Goal: Task Accomplishment & Management: Complete application form

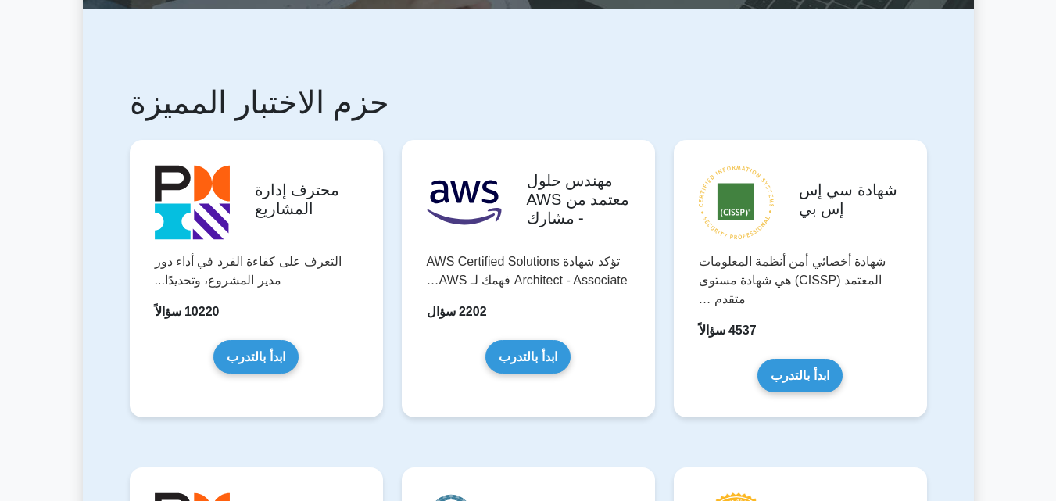
scroll to position [242, 0]
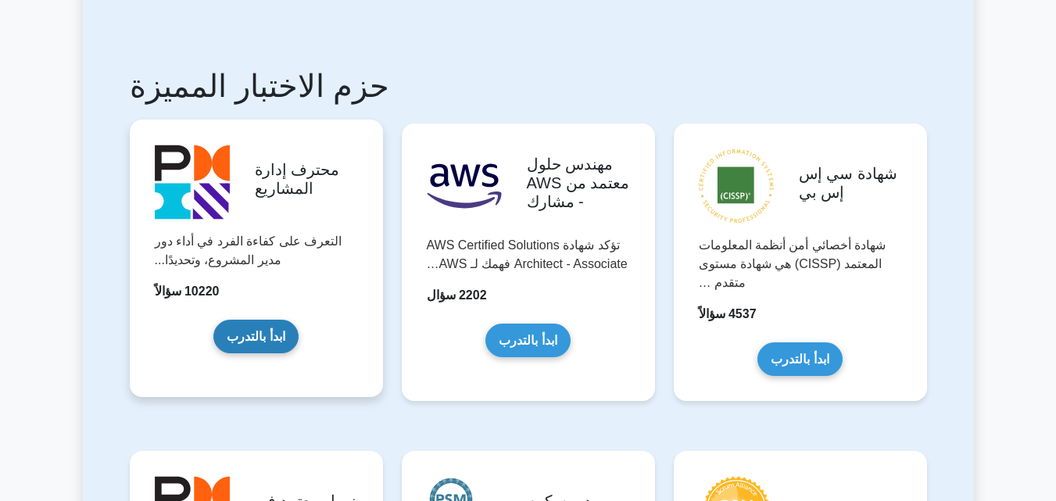
click at [281, 353] on link "ابدأ بالتدرب" at bounding box center [255, 337] width 84 height 34
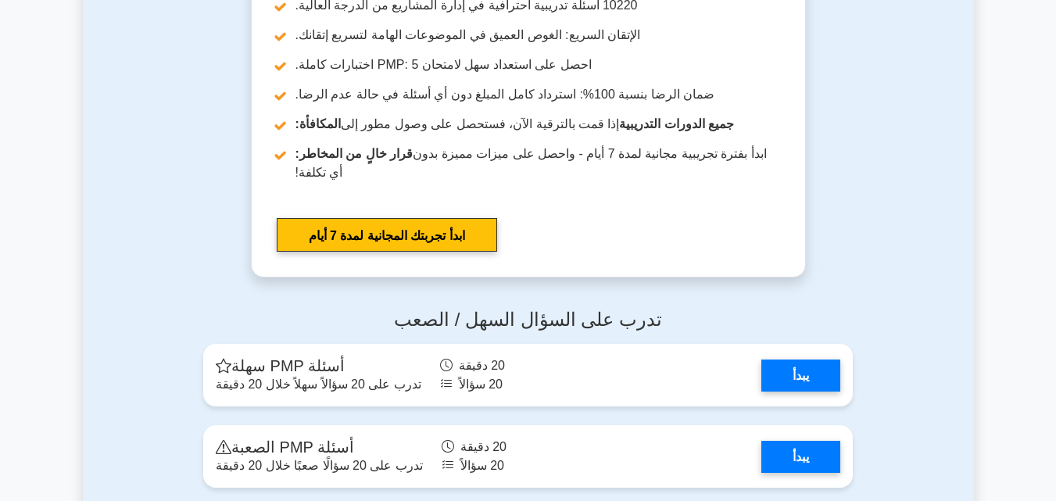
scroll to position [4413, 0]
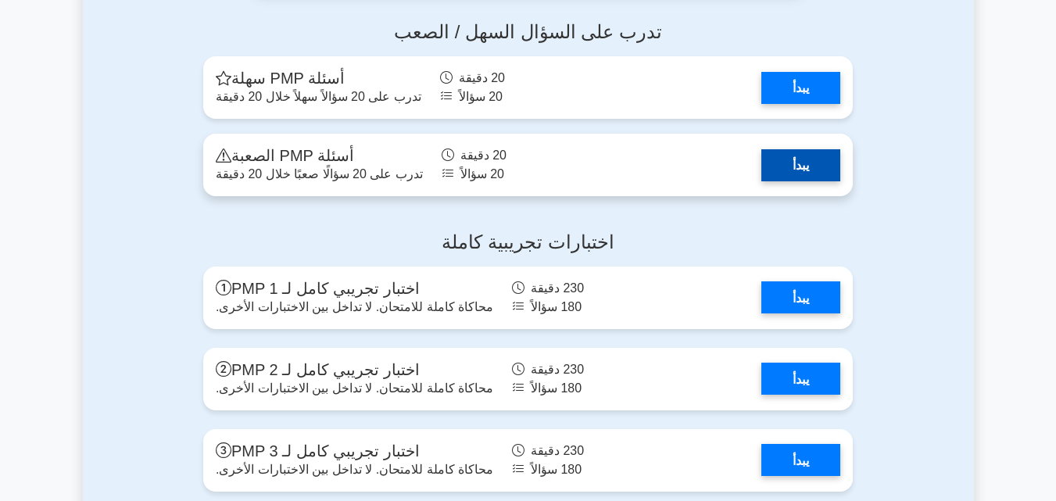
click at [793, 181] on link "يبدأ" at bounding box center [801, 165] width 79 height 32
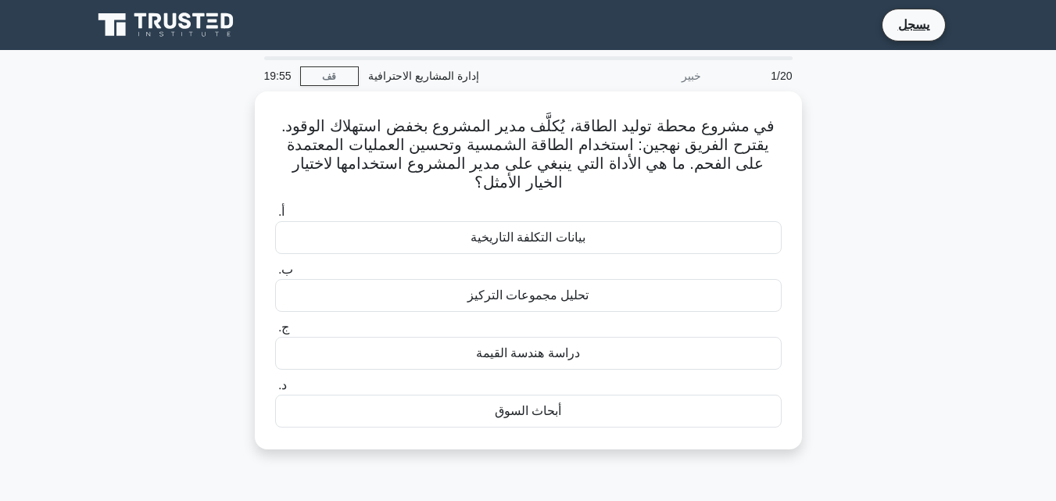
click at [931, 228] on div "في مشروع محطة توليد الطاقة، يُكلَّف مدير المشروع بخفض استهلاك الوقود. يقترح الف…" at bounding box center [528, 279] width 891 height 377
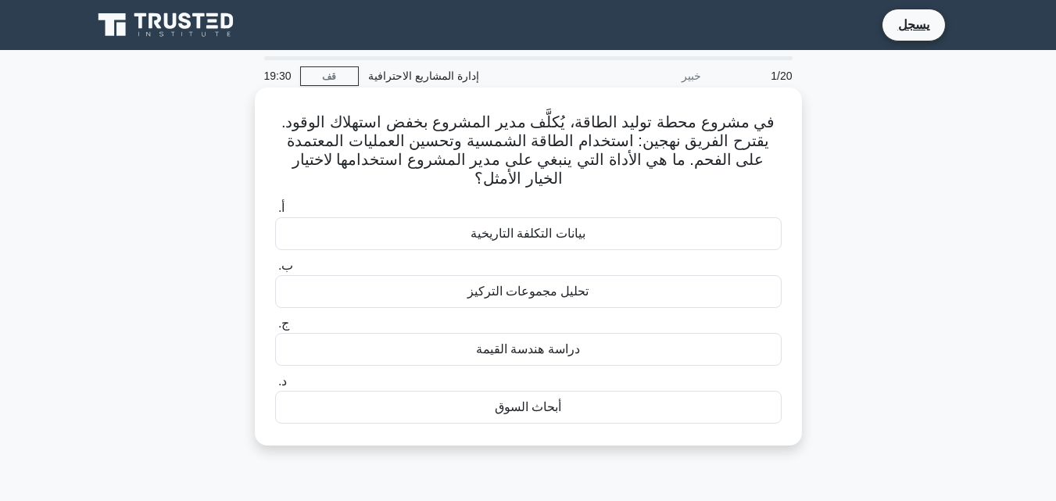
click at [575, 235] on font "بيانات التكلفة التاريخية" at bounding box center [528, 233] width 115 height 13
click at [275, 213] on input "أ. بيانات التكلفة التاريخية" at bounding box center [275, 208] width 0 height 10
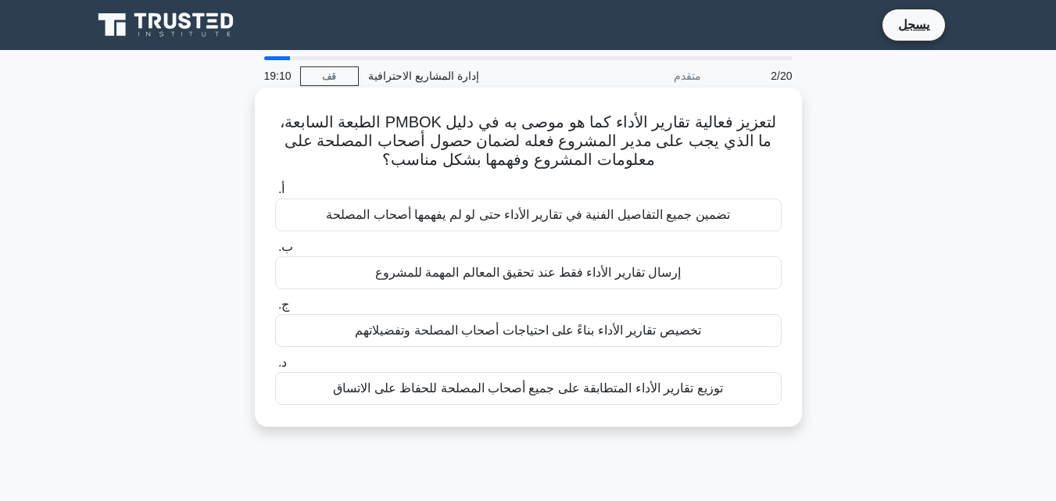
click at [583, 335] on font "تخصيص تقارير الأداء بناءً على احتياجات أصحاب المصلحة وتفضيلاتهم" at bounding box center [528, 330] width 346 height 13
click at [275, 310] on input "ج. تخصيص تقارير الأداء بناءً على احتياجات أصحاب المصلحة وتفضيلاتهم" at bounding box center [275, 305] width 0 height 10
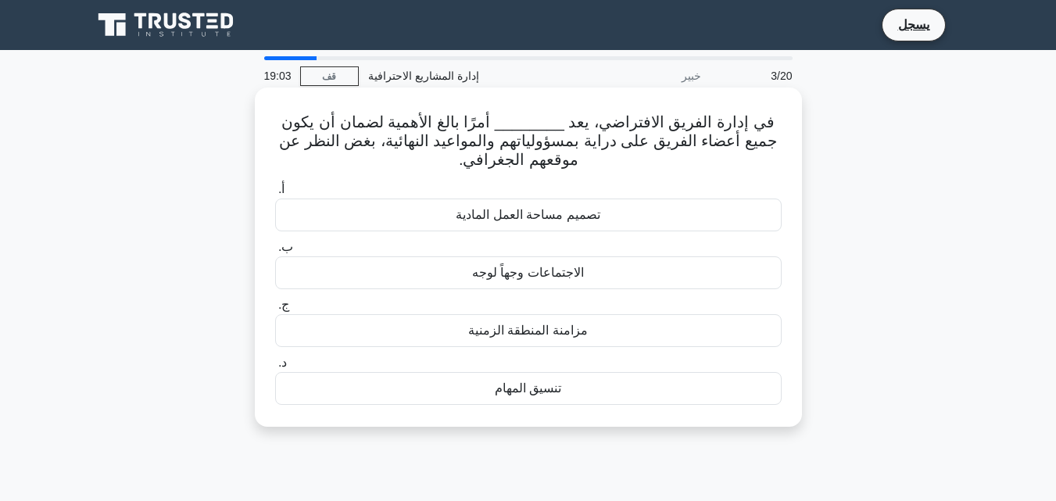
click at [583, 330] on font "مزامنة المنطقة الزمنية" at bounding box center [528, 330] width 120 height 13
click at [275, 310] on input "ج. مزامنة المنطقة الزمنية" at bounding box center [275, 305] width 0 height 10
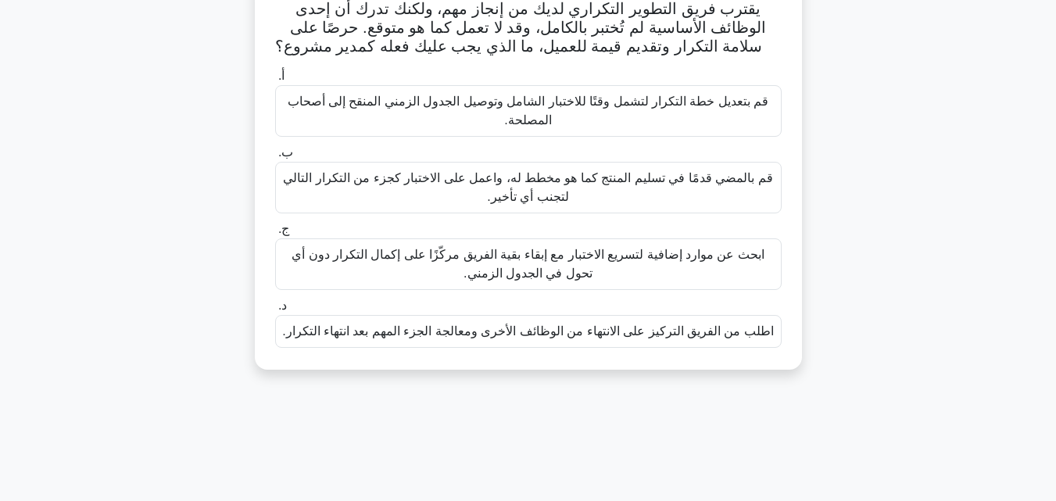
scroll to position [92, 0]
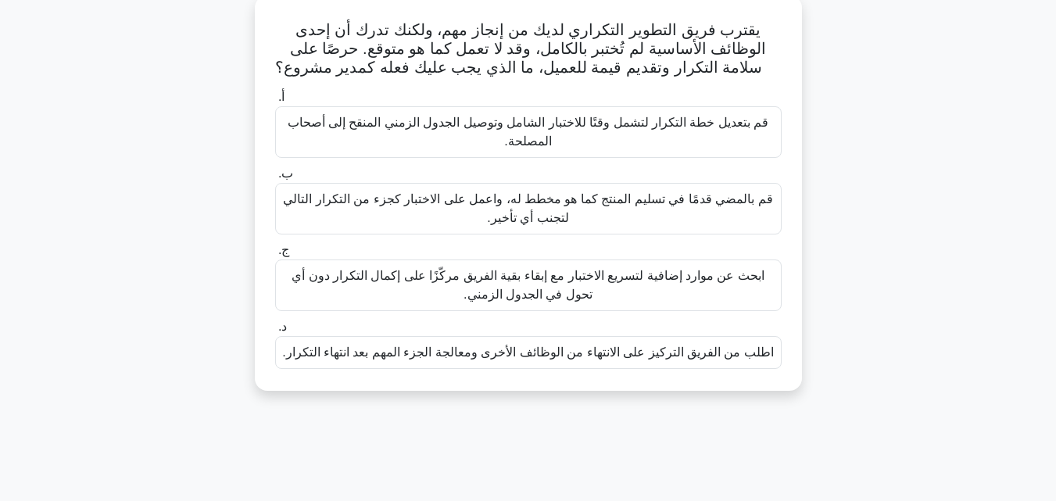
click at [649, 210] on font "قم بالمضي قدمًا في تسليم المنتج كما هو مخطط له، واعمل على الاختبار كجزء من التك…" at bounding box center [528, 209] width 493 height 38
click at [275, 179] on input "ب. قم بالمضي قدمًا في تسليم المنتج كما هو مخطط له، واعمل على الاختبار كجزء من ا…" at bounding box center [275, 174] width 0 height 10
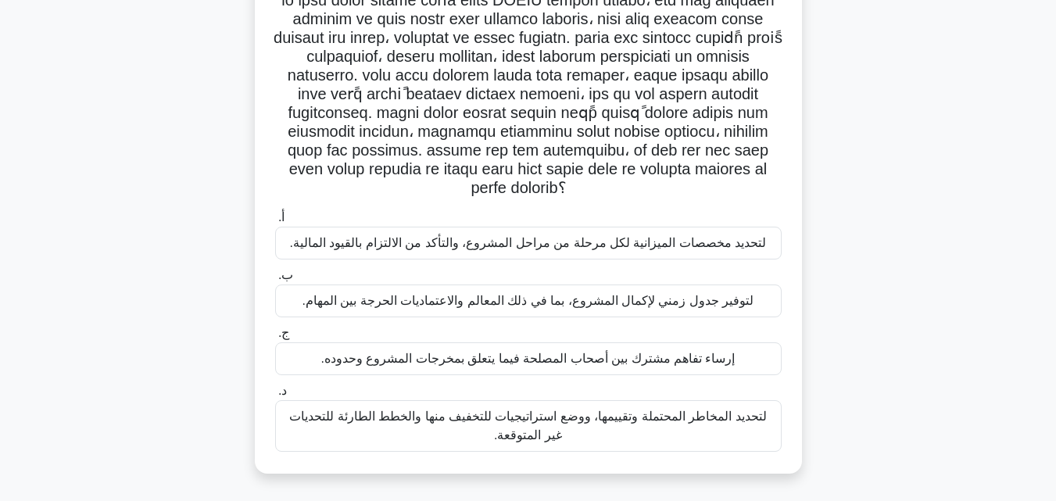
scroll to position [127, 0]
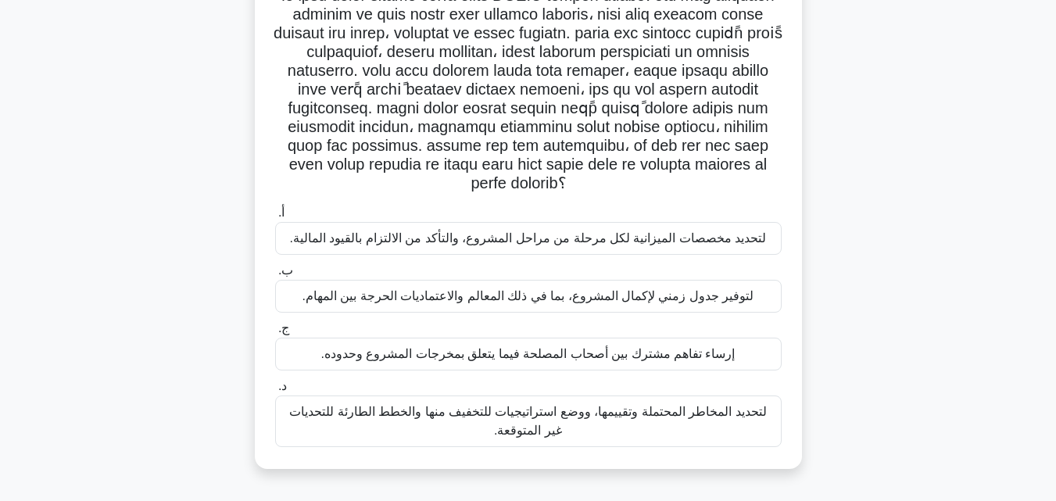
click at [646, 242] on font "لتحديد مخصصات الميزانية لكل مرحلة من مراحل المشروع، والتأكد من الالتزام بالقيود…" at bounding box center [528, 237] width 477 height 13
click at [275, 218] on input "أ. لتحديد مخصصات الميزانية لكل مرحلة من مراحل المشروع، والتأكد من الالتزام بالق…" at bounding box center [275, 213] width 0 height 10
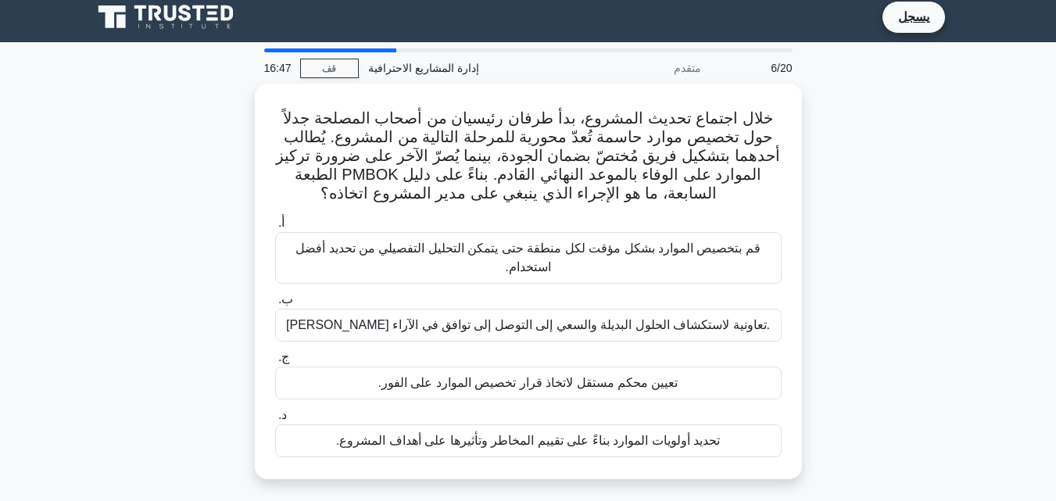
scroll to position [0, 0]
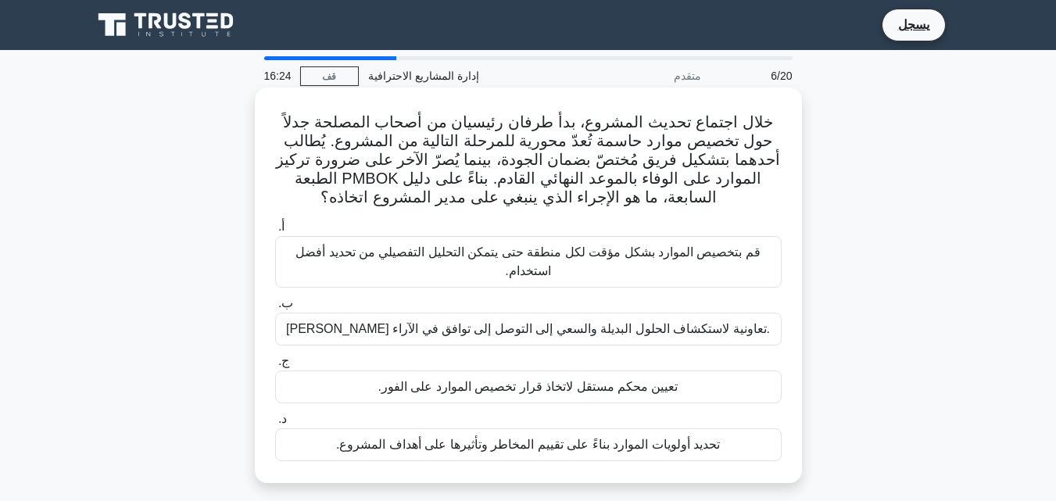
click at [698, 332] on font "تيسير مناقشة تعاونية لاستكشاف الحلول البديلة والسعي إلى التوصل إلى توافق في الآ…" at bounding box center [528, 328] width 484 height 13
click at [275, 309] on input "ب. تيسير مناقشة تعاونية لاستكشاف الحلول البديلة والسعي إلى التوصل إلى توافق في …" at bounding box center [275, 304] width 0 height 10
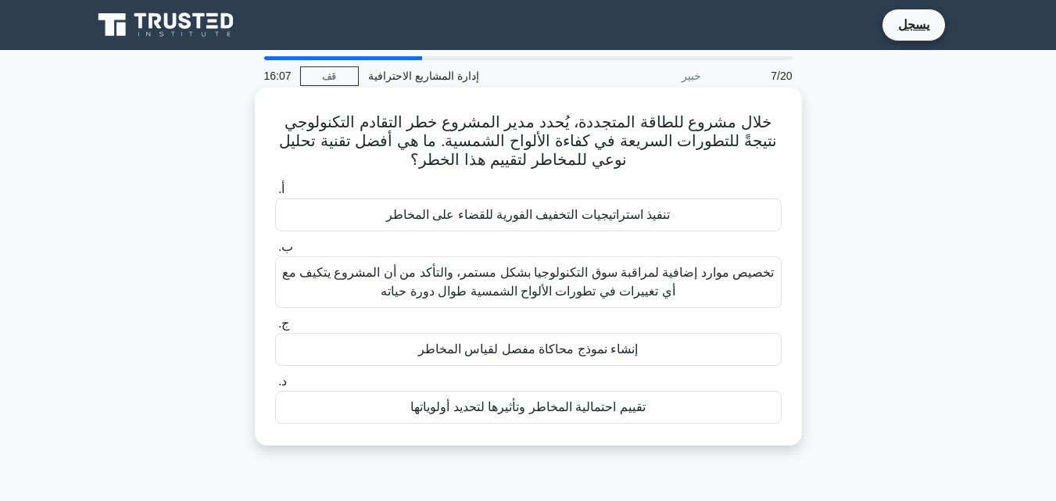
click at [613, 411] on font "تقييم احتمالية المخاطر وتأثيرها لتحديد أولوياتها" at bounding box center [528, 406] width 235 height 13
click at [275, 387] on input "د. تقييم احتمالية المخاطر وتأثيرها لتحديد أولوياتها" at bounding box center [275, 382] width 0 height 10
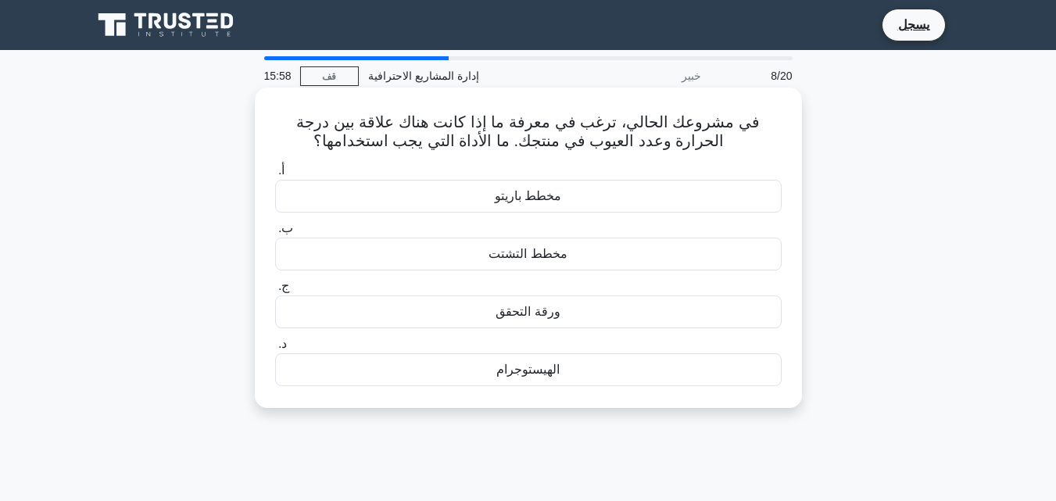
click at [544, 265] on div "مخطط التشتت" at bounding box center [528, 254] width 507 height 33
click at [275, 234] on input "ب. مخطط التشتت" at bounding box center [275, 229] width 0 height 10
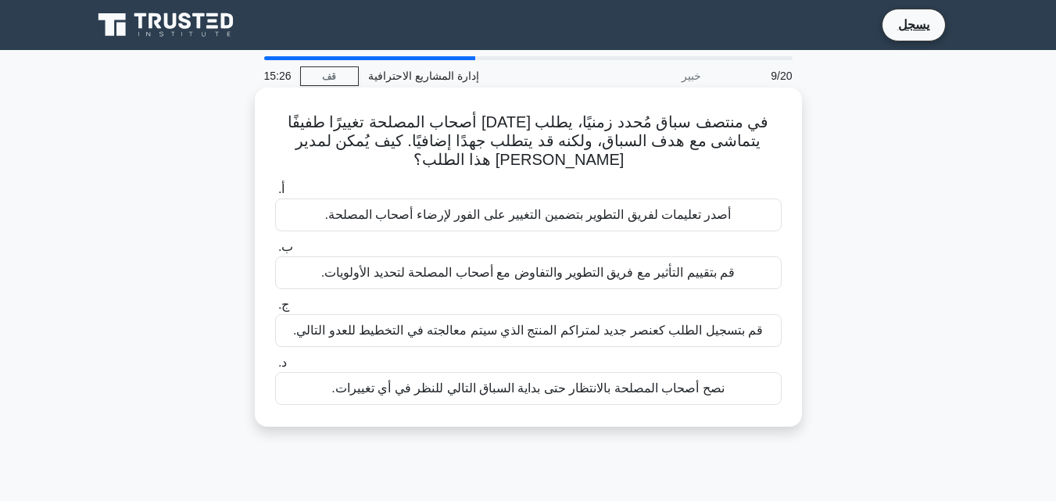
click at [698, 275] on font "قم بتقييم التأثير مع فريق التطوير والتفاوض مع أصحاب المصلحة لتحديد الأولويات." at bounding box center [528, 272] width 414 height 13
click at [275, 253] on input "ب. قم بتقييم التأثير مع فريق التطوير والتفاوض مع أصحاب المصلحة لتحديد الأولويات." at bounding box center [275, 247] width 0 height 10
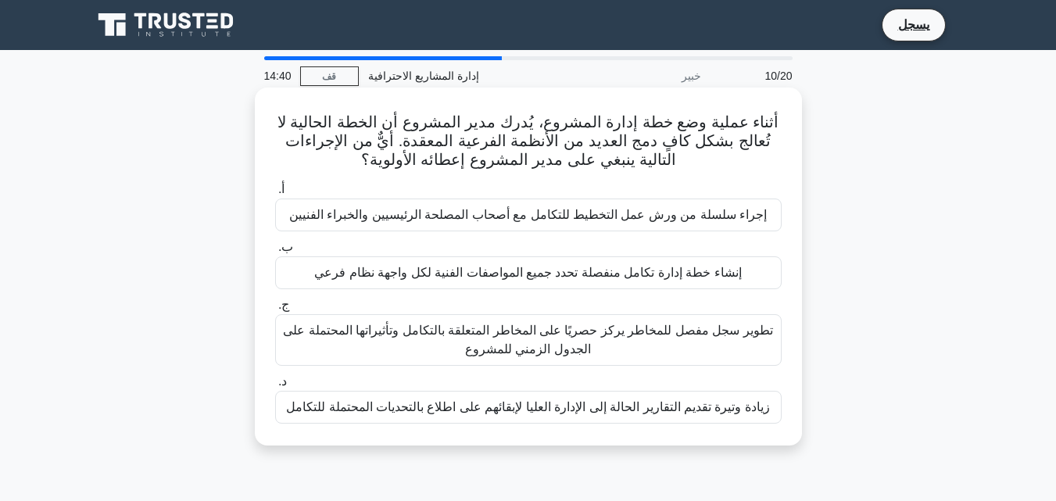
click at [661, 331] on font "تطوير سجل مفصل للمخاطر يركز حصريًا على المخاطر المتعلقة بالتكامل وتأثيراتها الم…" at bounding box center [527, 340] width 489 height 32
click at [275, 310] on input "ج. تطوير سجل مفصل للمخاطر يركز حصريًا على المخاطر المتعلقة بالتكامل وتأثيراتها …" at bounding box center [275, 305] width 0 height 10
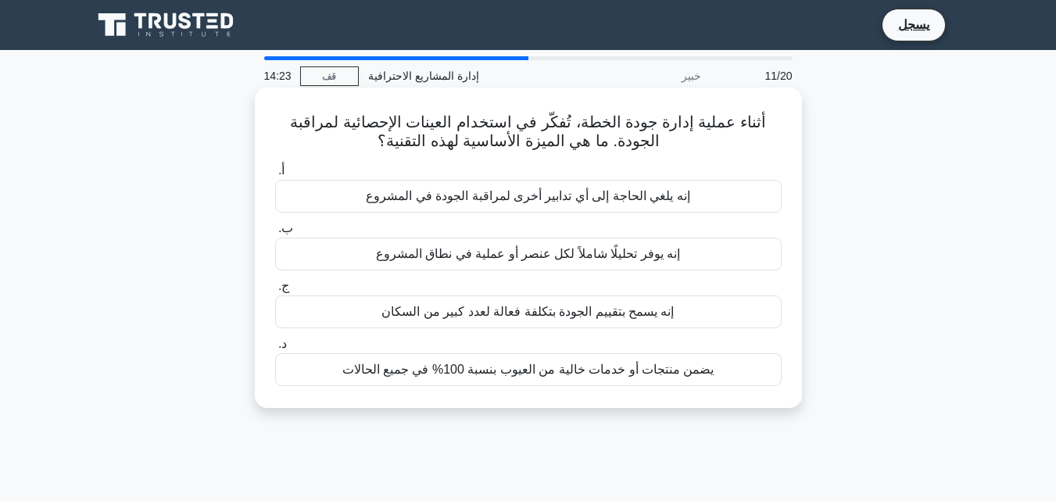
click at [626, 310] on font "إنه يسمح بتقييم الجودة بتكلفة فعالة لعدد كبير من السكان" at bounding box center [528, 311] width 292 height 13
click at [275, 292] on input "ج. إنه يسمح بتقييم الجودة بتكلفة فعالة لعدد كبير من السكان" at bounding box center [275, 286] width 0 height 10
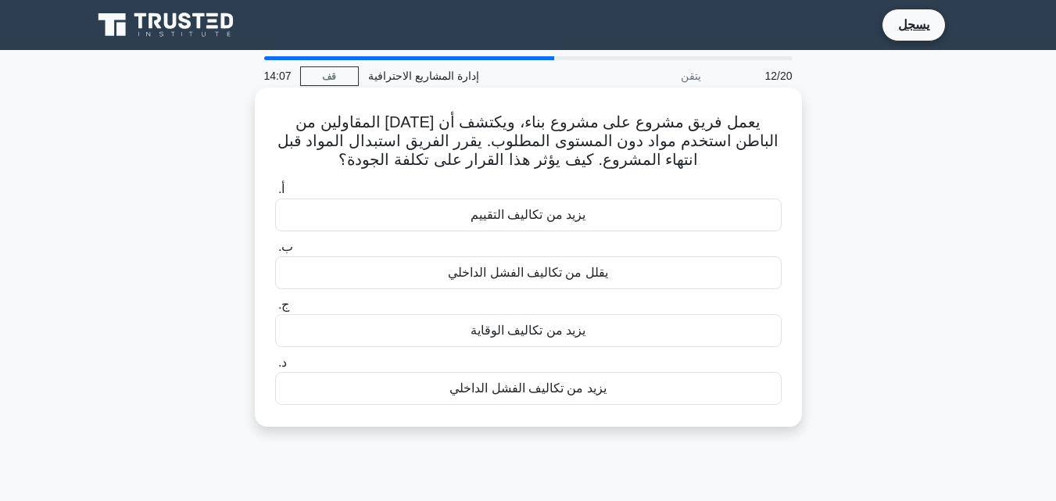
click at [554, 342] on div "يزيد من تكاليف الوقاية" at bounding box center [528, 330] width 507 height 33
click at [275, 310] on input "ج. يزيد من تكاليف الوقاية" at bounding box center [275, 305] width 0 height 10
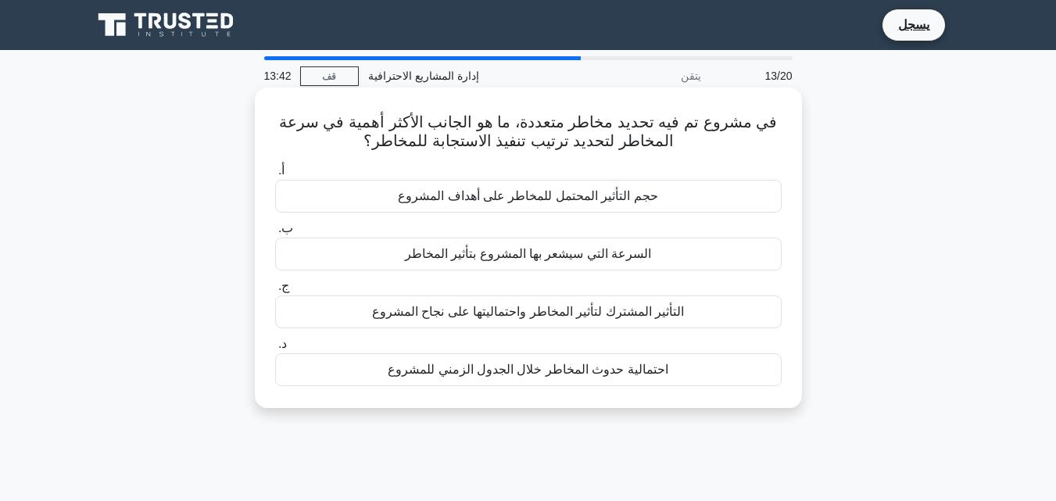
click at [567, 202] on font "حجم التأثير المحتمل للمخاطر على أهداف المشروع" at bounding box center [528, 195] width 260 height 13
click at [275, 176] on input "أ. حجم التأثير المحتمل للمخاطر على أهداف المشروع" at bounding box center [275, 171] width 0 height 10
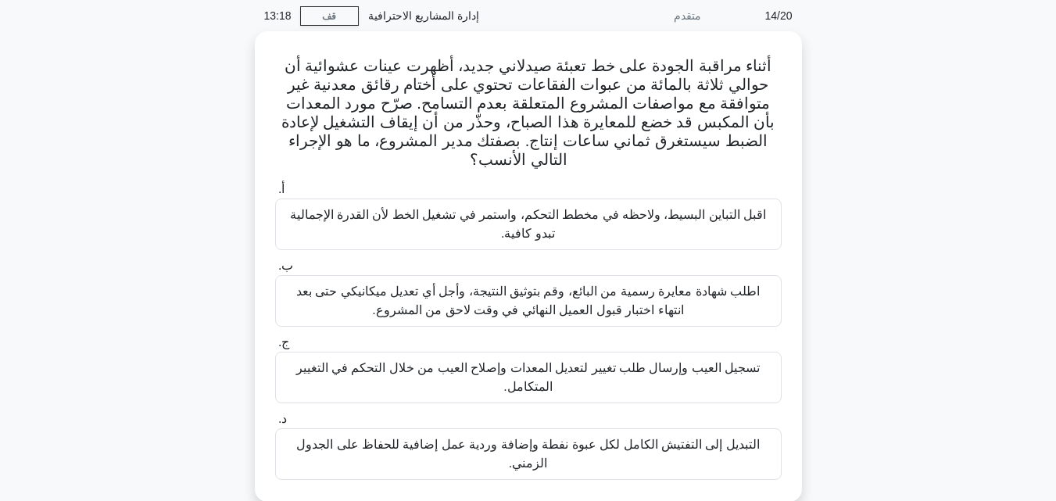
scroll to position [63, 0]
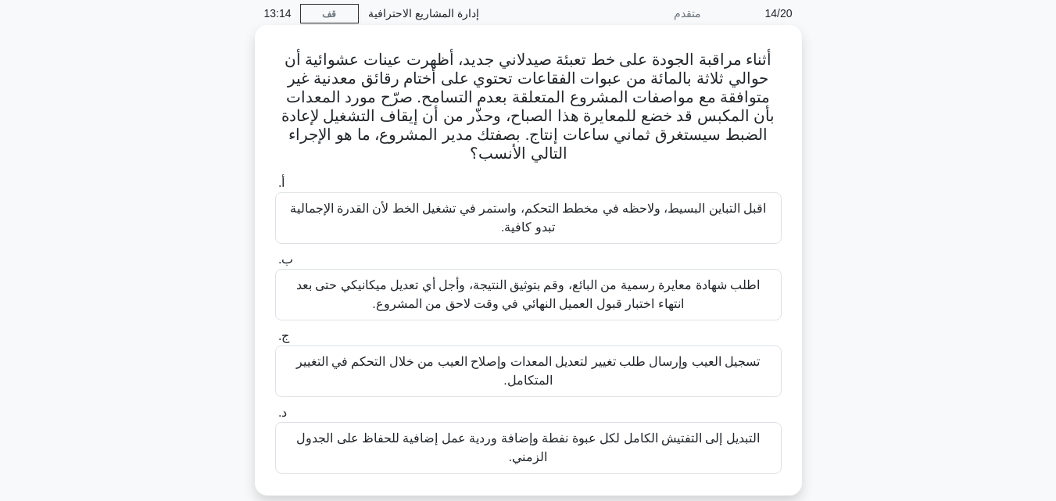
click at [708, 364] on font "تسجيل العيب وإرسال طلب تغيير لتعديل المعدات وإصلاح العيب من خلال التحكم في التغ…" at bounding box center [528, 371] width 464 height 32
click at [275, 342] on input "ج. تسجيل العيب وإرسال طلب تغيير لتعديل المعدات وإصلاح العيب من خلال التحكم في ا…" at bounding box center [275, 337] width 0 height 10
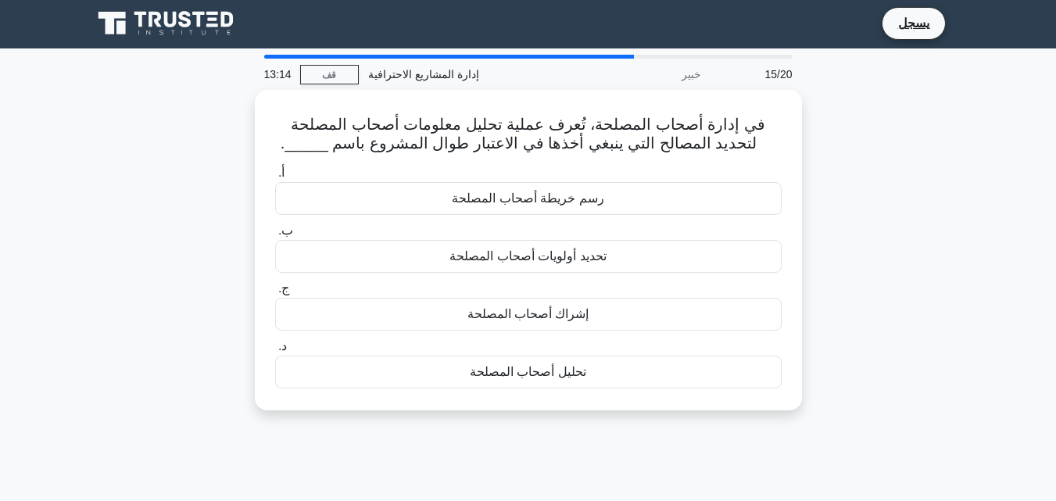
scroll to position [0, 0]
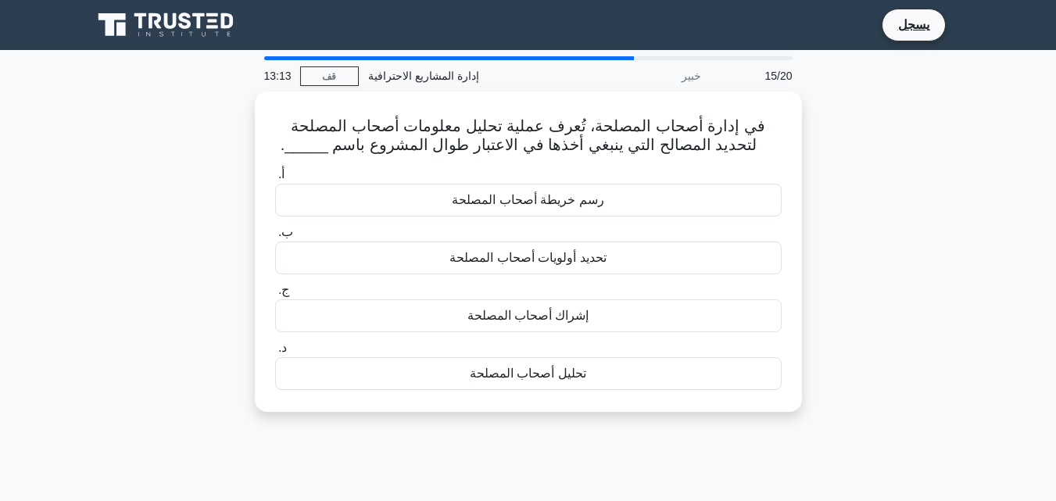
click at [708, 364] on div "تحليل أصحاب المصلحة" at bounding box center [528, 373] width 507 height 33
click at [275, 353] on input "د. تحليل أصحاب المصلحة" at bounding box center [275, 348] width 0 height 10
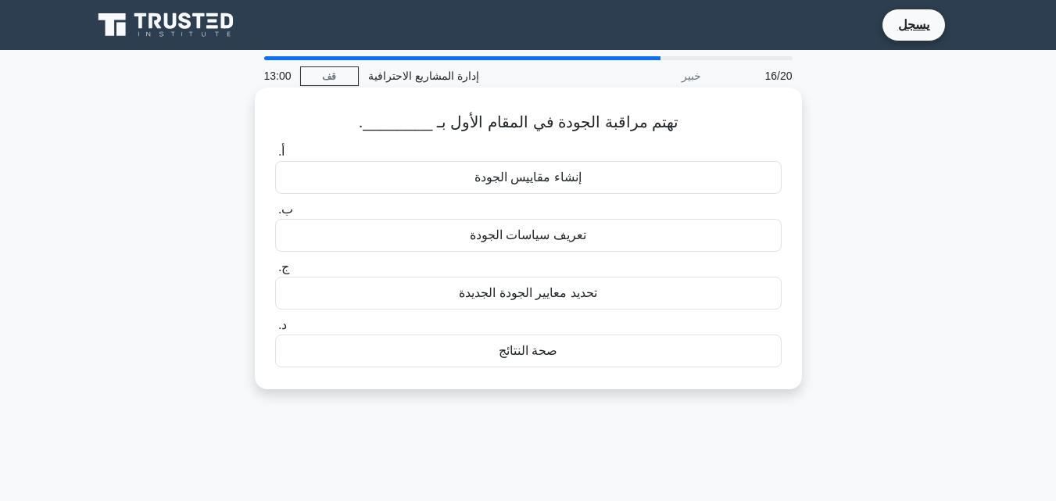
click at [552, 360] on font "صحة النتائج" at bounding box center [528, 351] width 59 height 19
click at [275, 331] on input "د. صحة النتائج" at bounding box center [275, 326] width 0 height 10
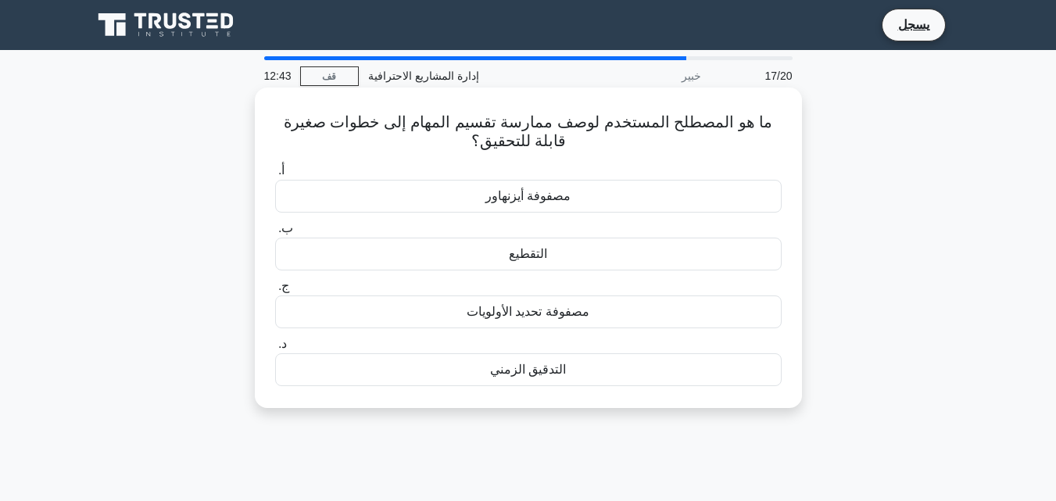
click at [570, 203] on font "مصفوفة أيزنهاور" at bounding box center [528, 195] width 85 height 13
click at [275, 176] on input "أ. مصفوفة أيزنهاور" at bounding box center [275, 171] width 0 height 10
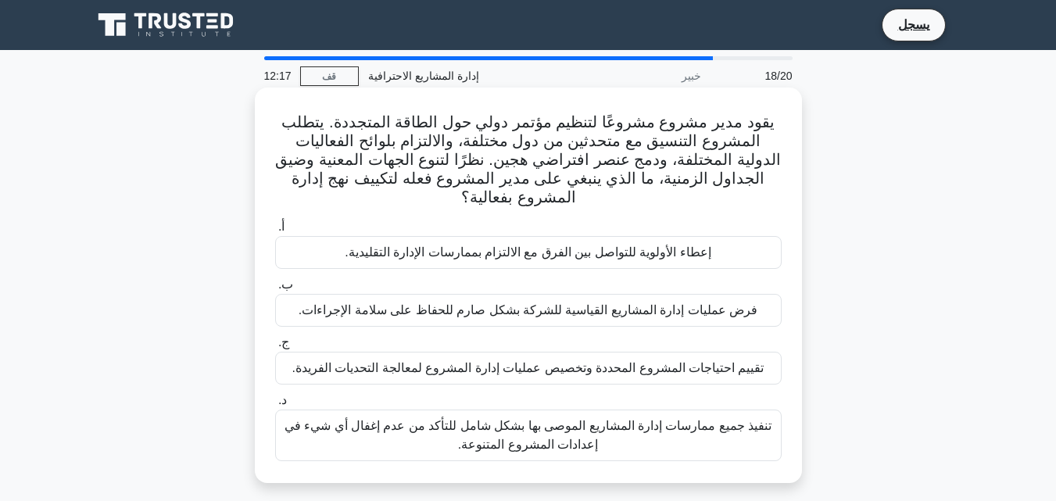
click at [626, 367] on font "تقييم احتياجات المشروع المحددة وتخصيص عمليات إدارة المشروع لمعالجة التحديات الف…" at bounding box center [528, 367] width 472 height 13
click at [275, 348] on input "ج. تقييم احتياجات المشروع المحددة وتخصيص عمليات إدارة المشروع لمعالجة التحديات …" at bounding box center [275, 343] width 0 height 10
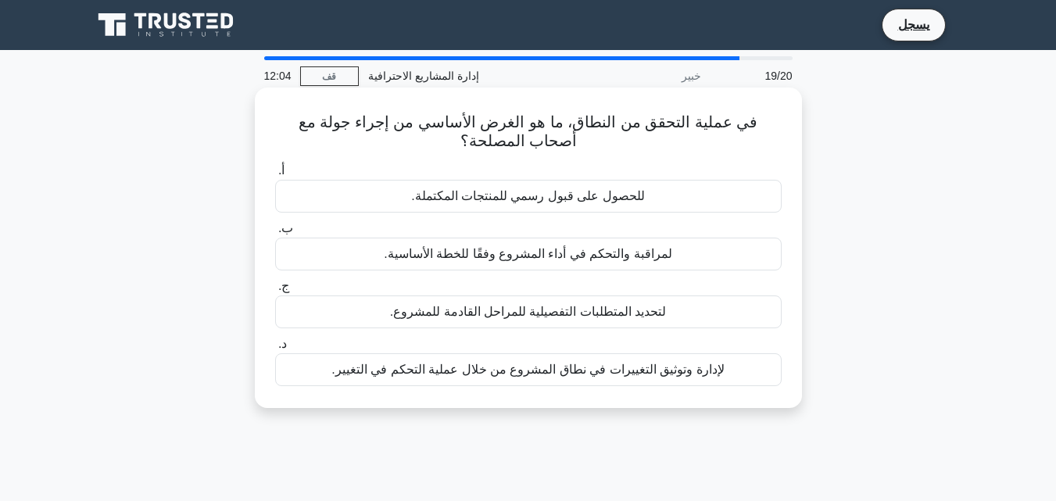
click at [588, 199] on font "للحصول على قبول رسمي للمنتجات المكتملة." at bounding box center [528, 195] width 234 height 13
click at [275, 176] on input "أ. للحصول على قبول رسمي للمنتجات المكتملة." at bounding box center [275, 171] width 0 height 10
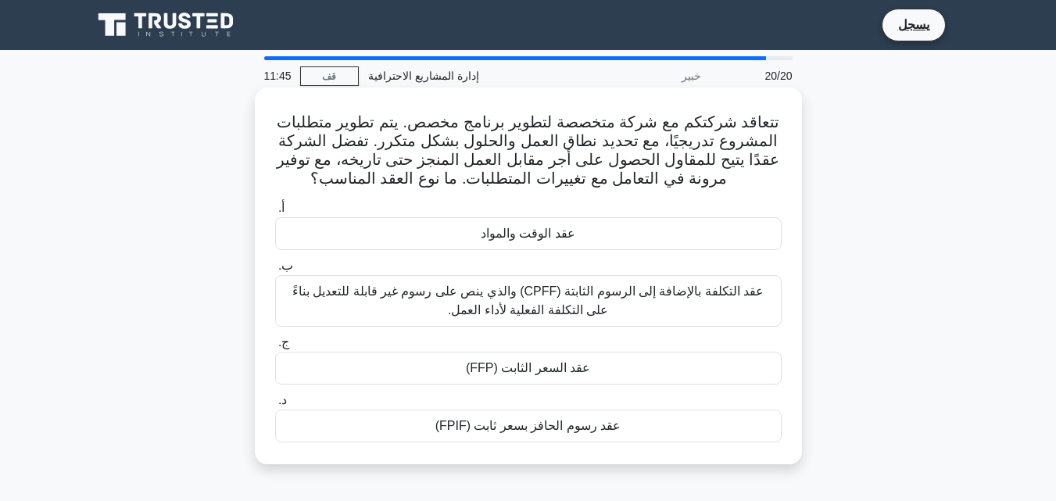
click at [548, 227] on font "عقد الوقت والمواد" at bounding box center [528, 233] width 95 height 13
click at [275, 213] on input "أ. عقد الوقت والمواد" at bounding box center [275, 208] width 0 height 10
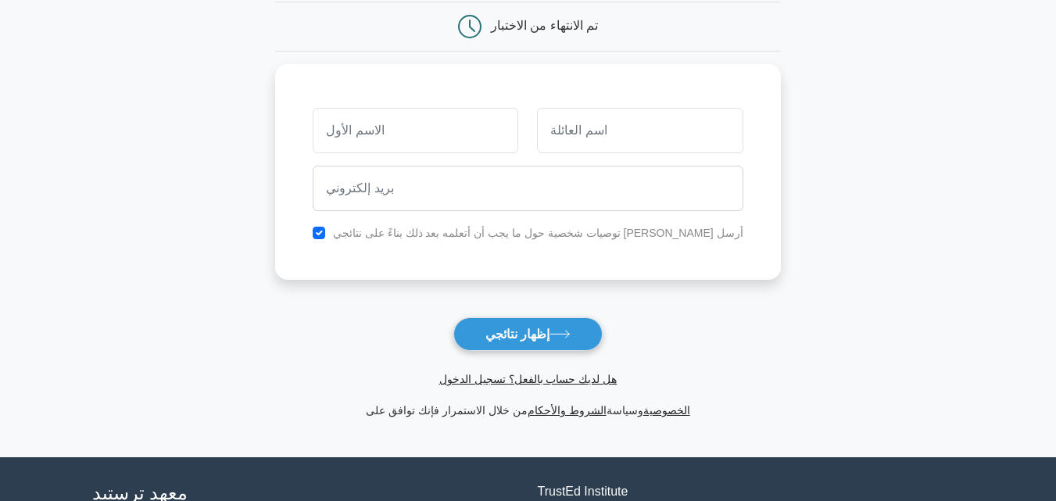
scroll to position [159, 0]
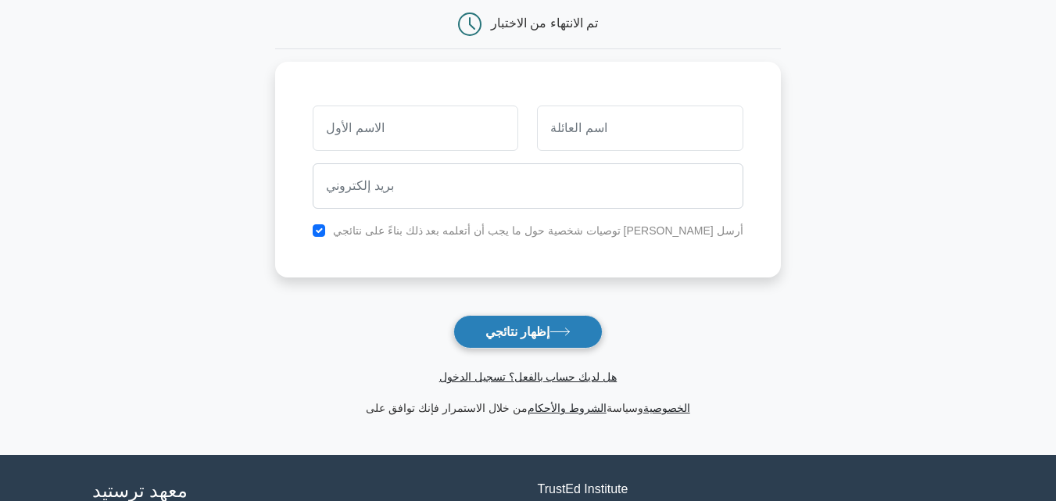
click at [550, 336] on font "إظهار نتائجي" at bounding box center [518, 331] width 64 height 13
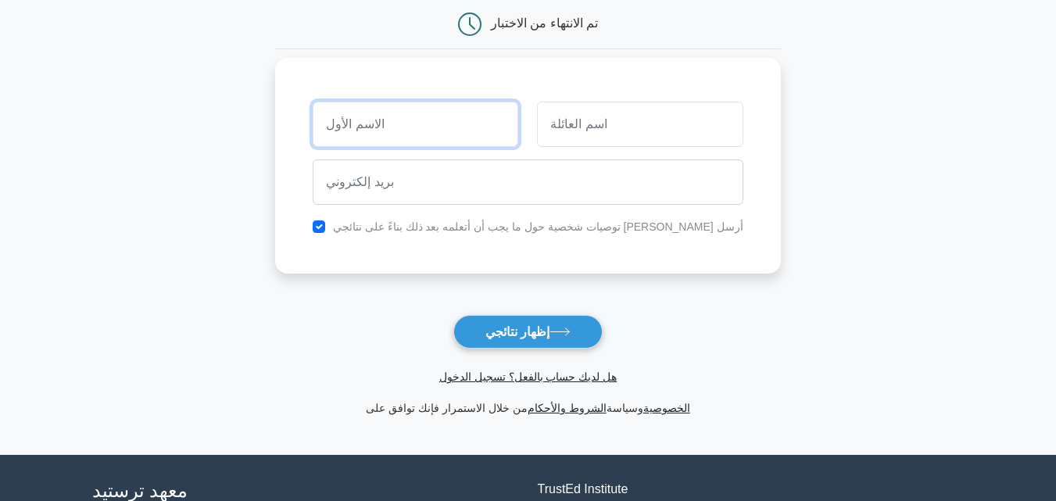
click at [438, 127] on input "text" at bounding box center [416, 124] width 206 height 45
type input "anas"
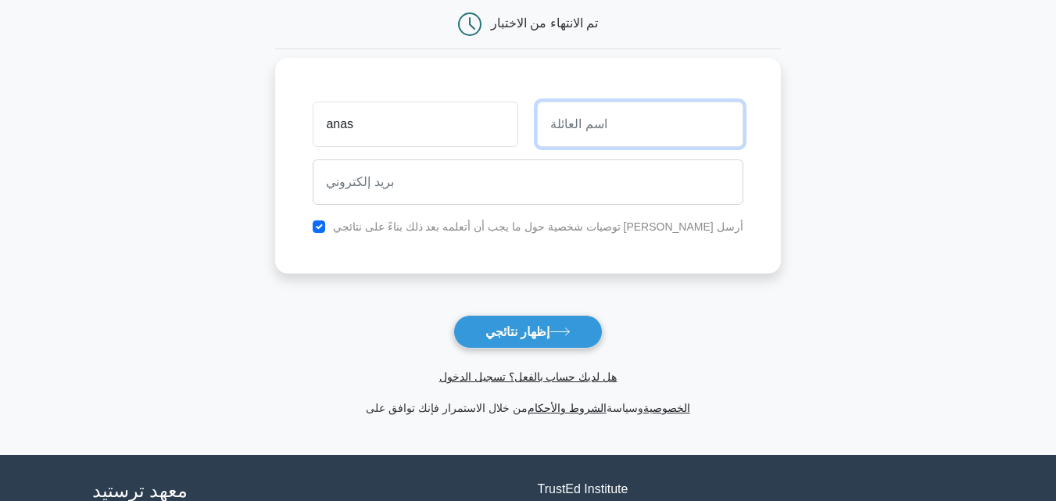
click at [607, 113] on input "text" at bounding box center [640, 124] width 206 height 45
type input "zakria"
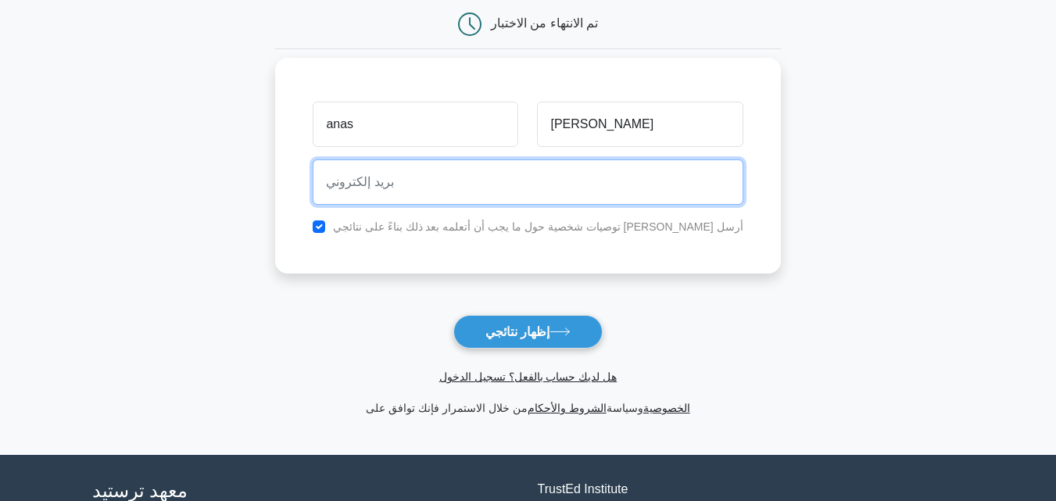
click at [500, 189] on input "email" at bounding box center [528, 182] width 430 height 45
type input "anaszakria1234@hotmail.com"
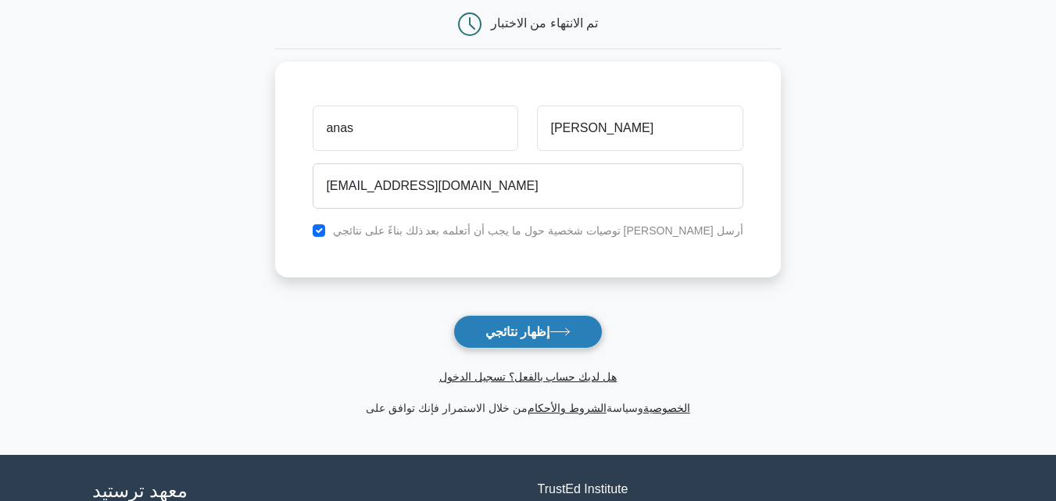
click at [536, 328] on font "إظهار نتائجي" at bounding box center [518, 331] width 64 height 13
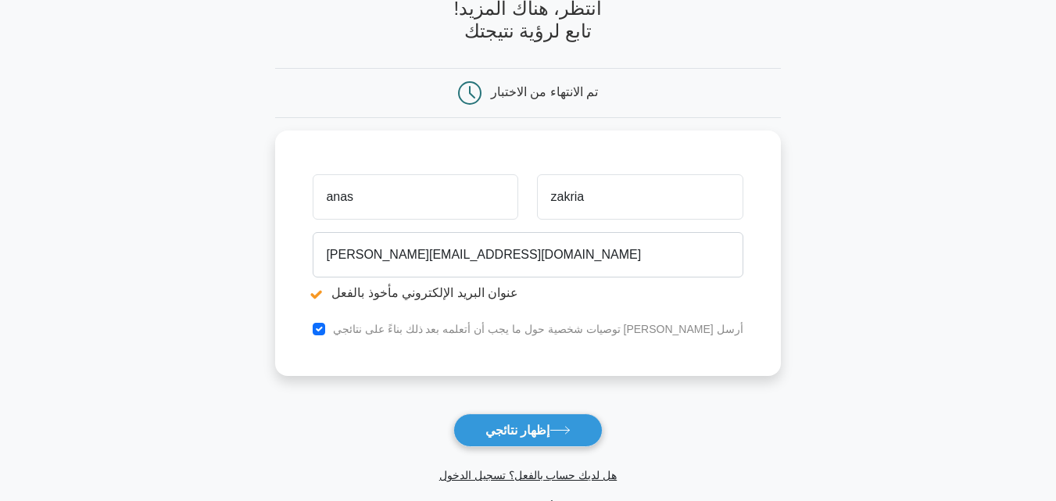
scroll to position [151, 0]
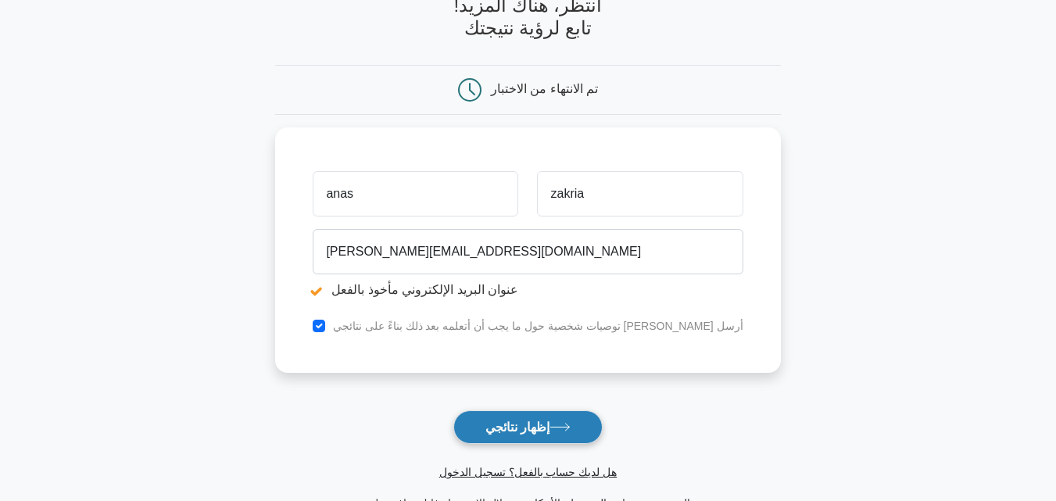
click at [535, 428] on font "إظهار نتائجي" at bounding box center [518, 427] width 64 height 13
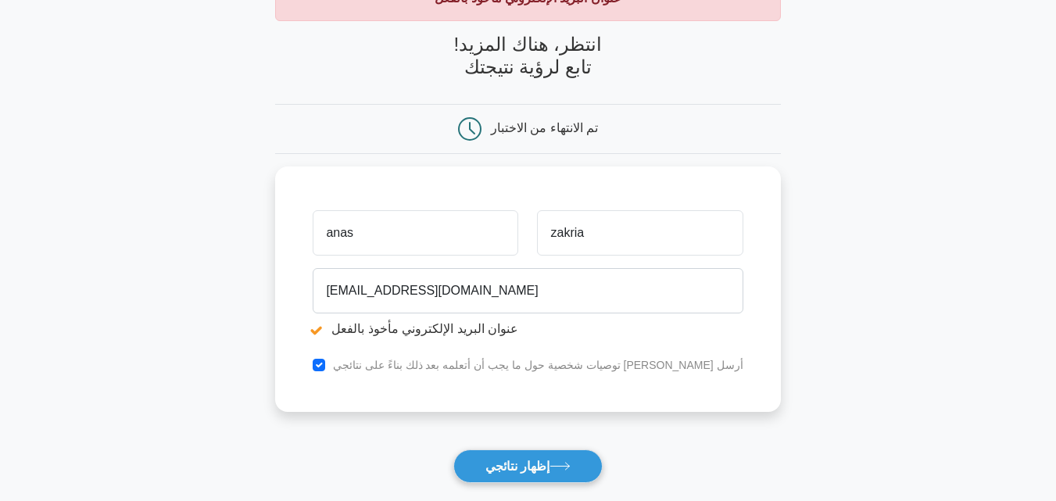
scroll to position [124, 0]
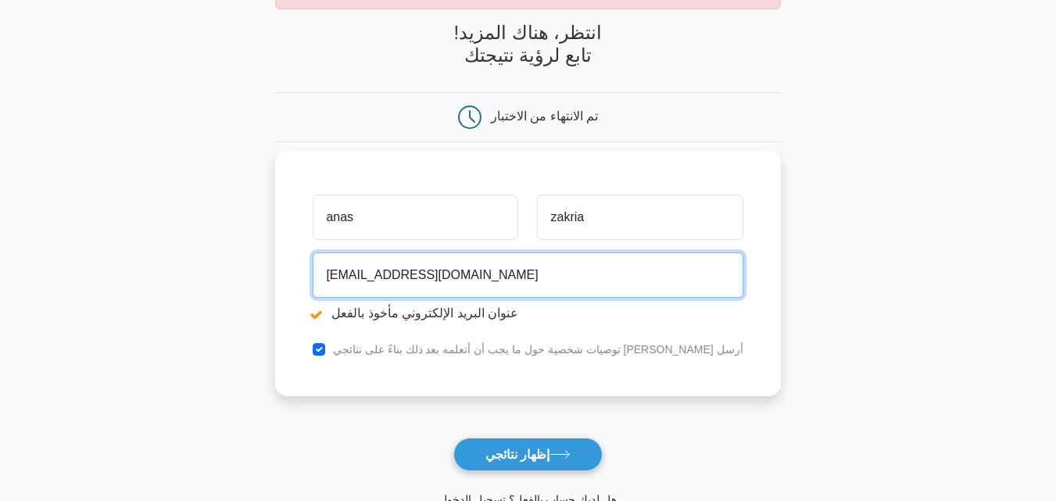
click at [572, 291] on input "anaszakria1234@hotmail.com" at bounding box center [528, 275] width 430 height 45
type input "a"
click at [459, 282] on input "email" at bounding box center [528, 275] width 430 height 45
type input "[EMAIL_ADDRESS][DOMAIN_NAME]"
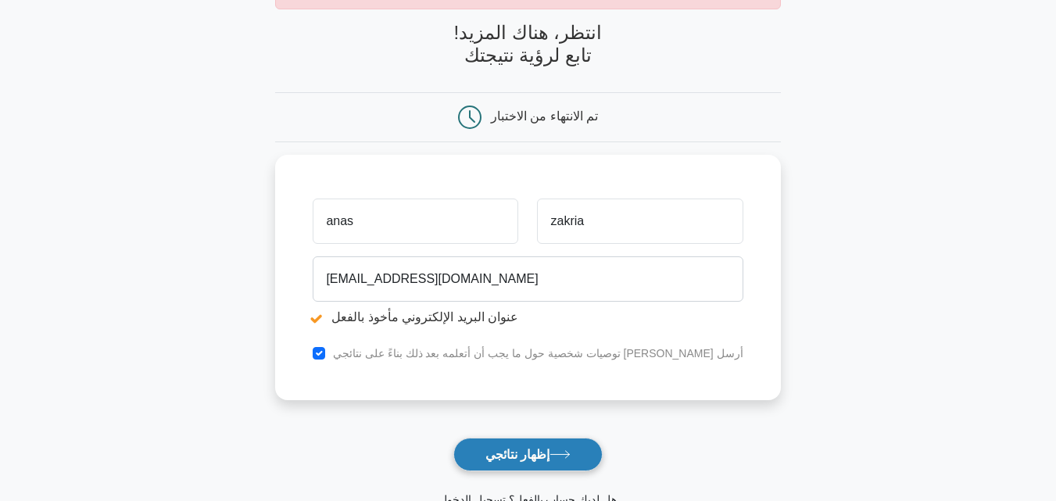
click at [540, 458] on font "إظهار نتائجي" at bounding box center [518, 454] width 64 height 13
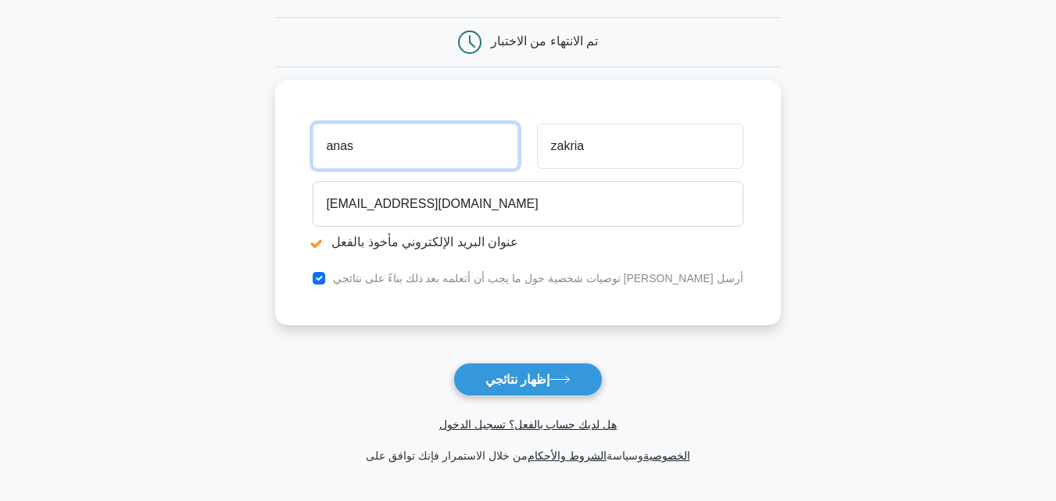
scroll to position [216, 0]
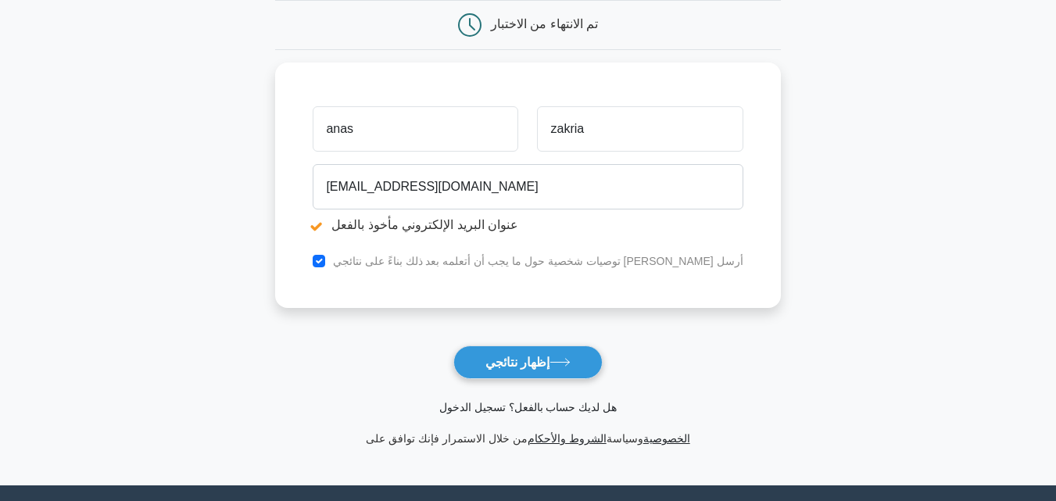
click at [555, 406] on font "هل لديك حساب بالفعل؟ تسجيل الدخول" at bounding box center [527, 407] width 177 height 13
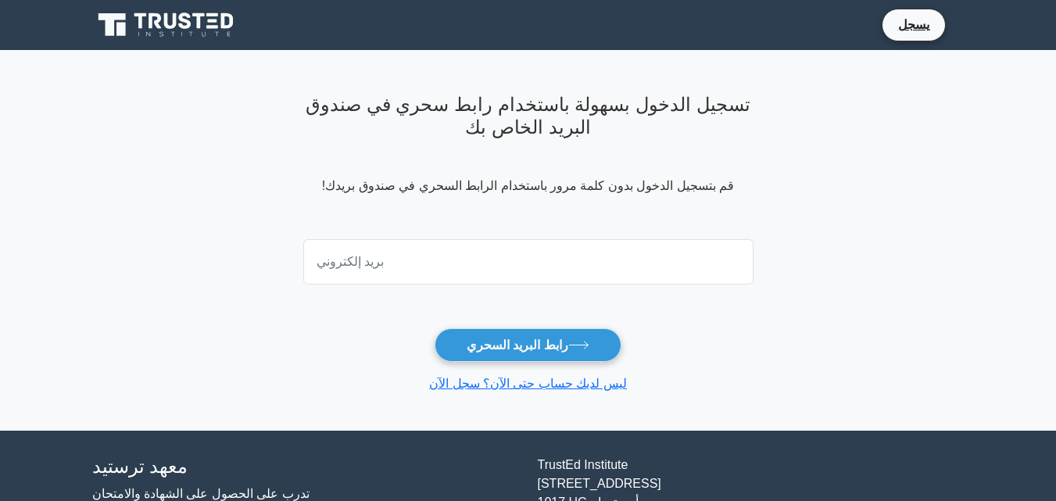
click at [412, 253] on input "email" at bounding box center [528, 261] width 450 height 45
type input "anaszakria1234@hotmail.com"
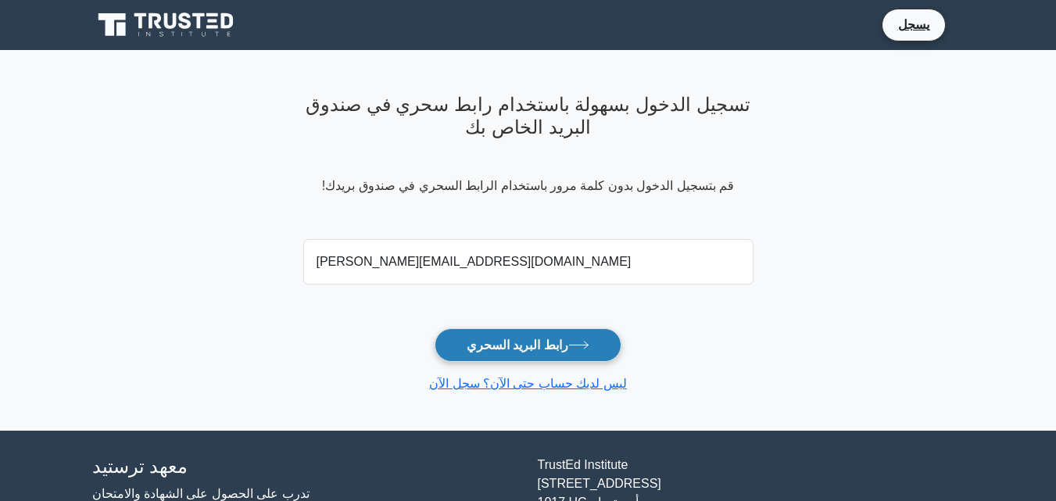
click at [529, 350] on font "رابط البريد السحري" at bounding box center [518, 345] width 102 height 13
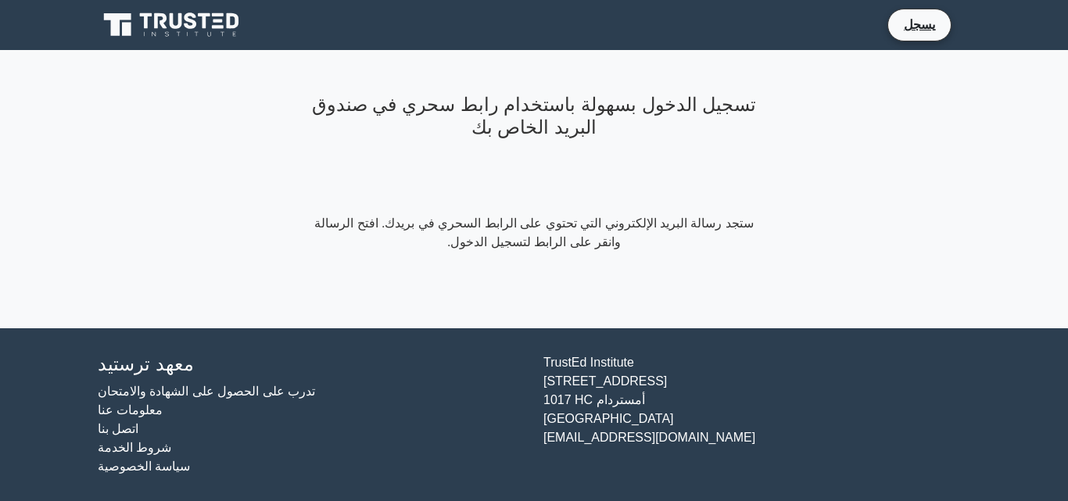
click at [124, 167] on main "تسجيل الدخول بسهولة باستخدام رابط سحري في صندوق البريد الخاص بك ستجد رسالة البر…" at bounding box center [534, 189] width 1068 height 278
click at [920, 29] on font "يسجل" at bounding box center [919, 24] width 31 height 13
